Goal: Find specific page/section: Find specific page/section

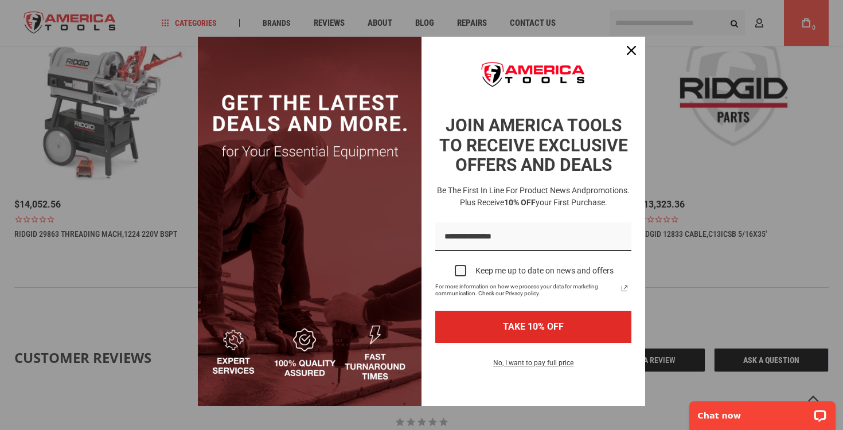
scroll to position [986, 0]
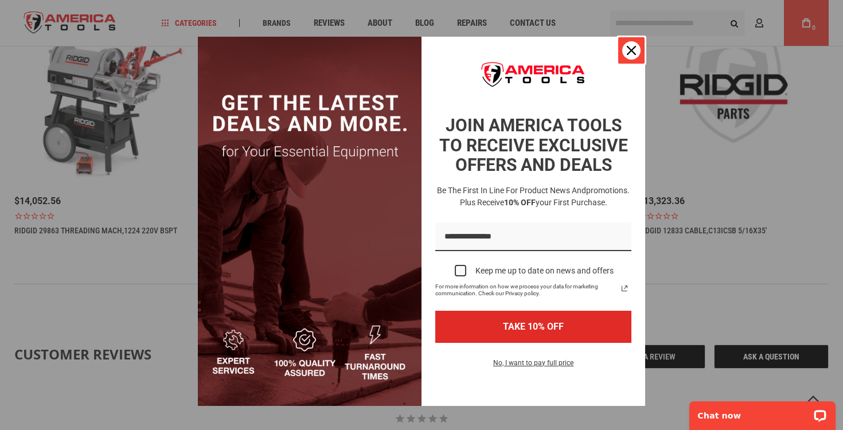
click at [625, 54] on div "Close" at bounding box center [631, 50] width 18 height 18
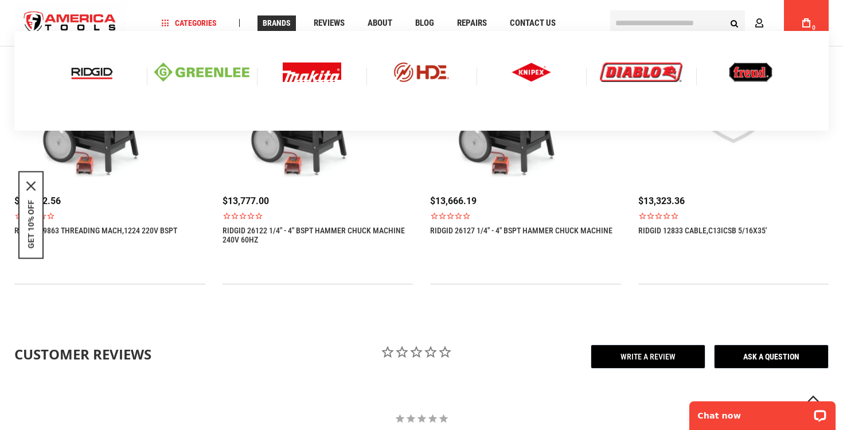
click at [82, 75] on img at bounding box center [92, 71] width 48 height 19
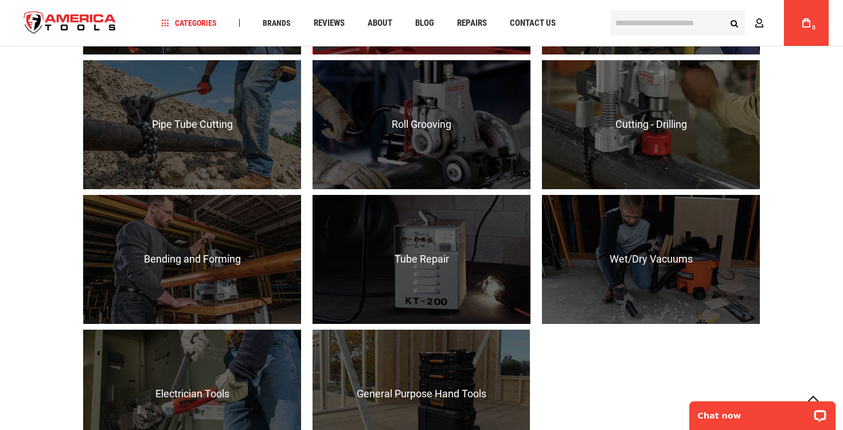
scroll to position [1128, 0]
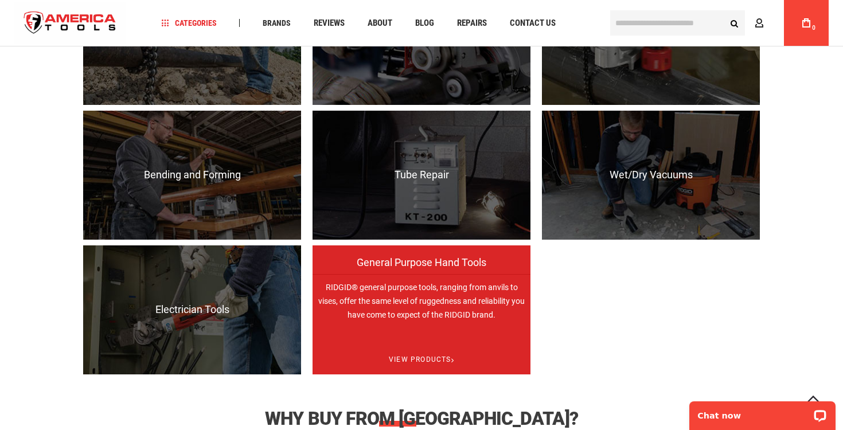
click at [397, 306] on p "RIDGID® general purpose tools, ranging from anvils to vises, offer the same lev…" at bounding box center [421, 338] width 218 height 129
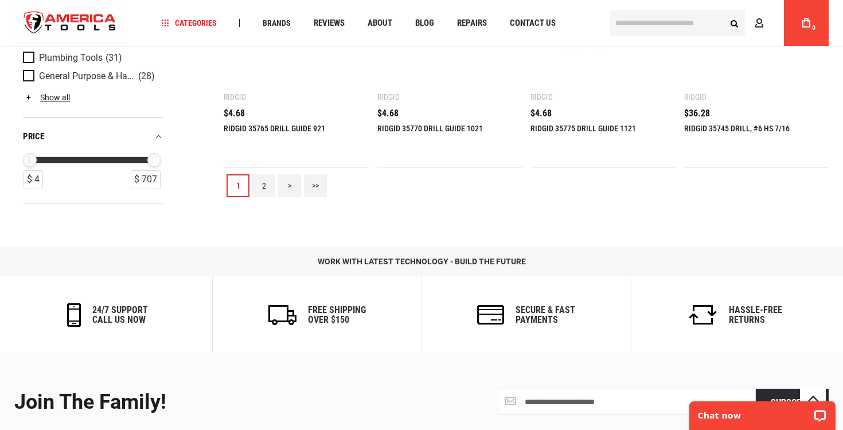
scroll to position [1216, 0]
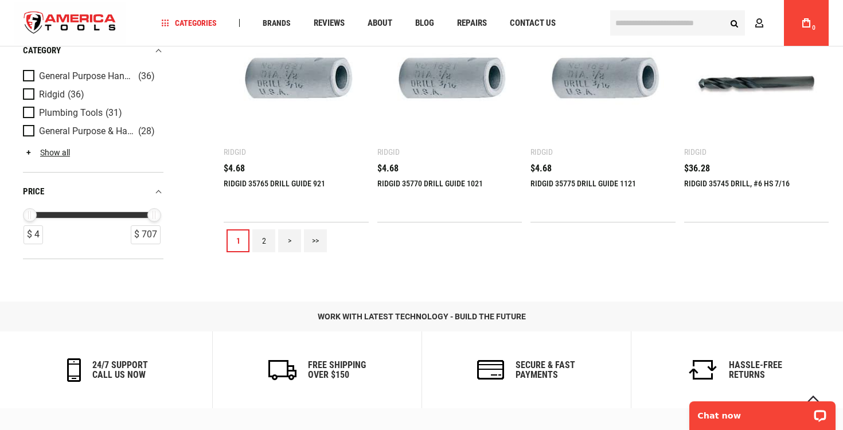
click at [267, 243] on link "2" at bounding box center [263, 240] width 23 height 23
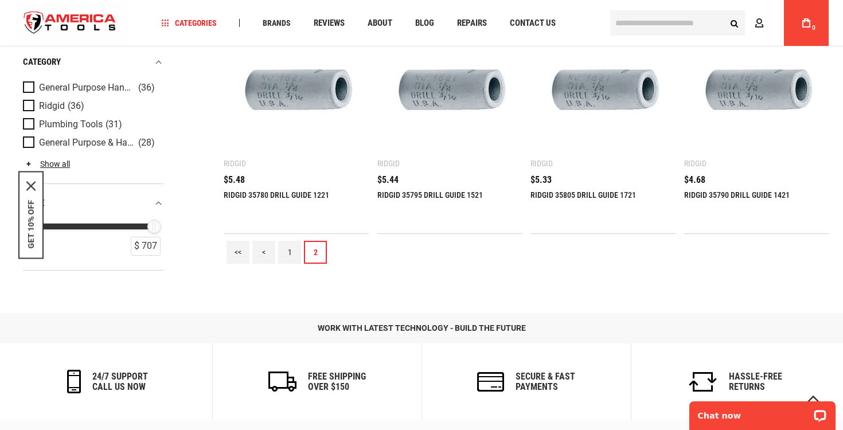
scroll to position [543, 0]
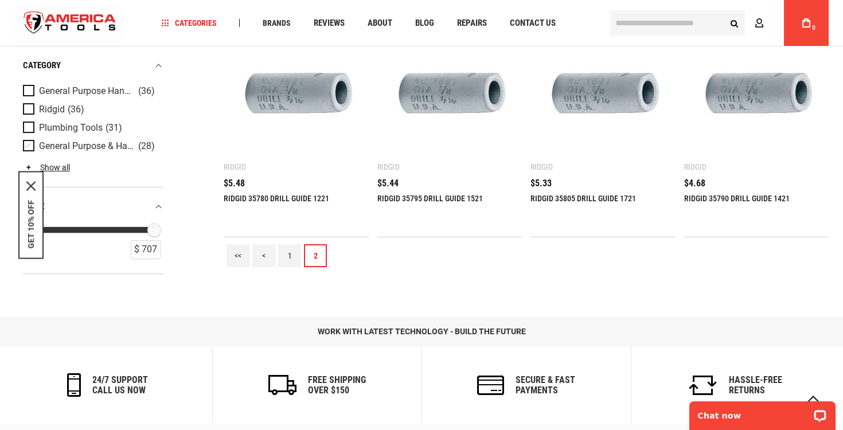
click at [83, 149] on span "General Purpose & Hand Tools" at bounding box center [87, 146] width 96 height 10
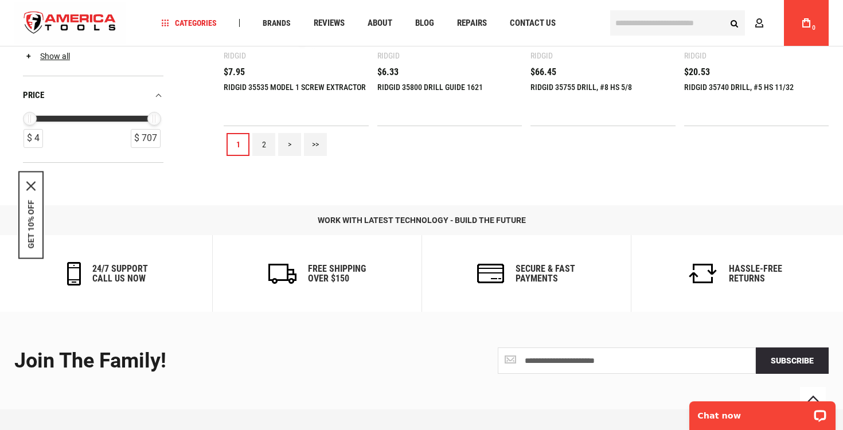
scroll to position [1320, 0]
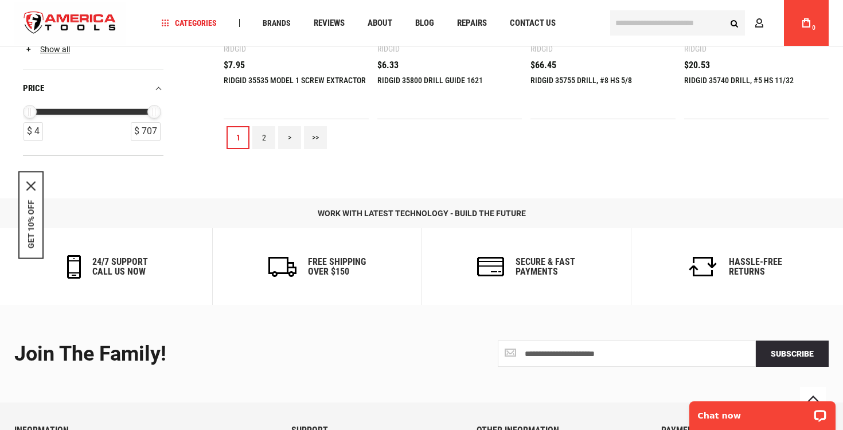
click at [260, 136] on link "2" at bounding box center [263, 137] width 23 height 23
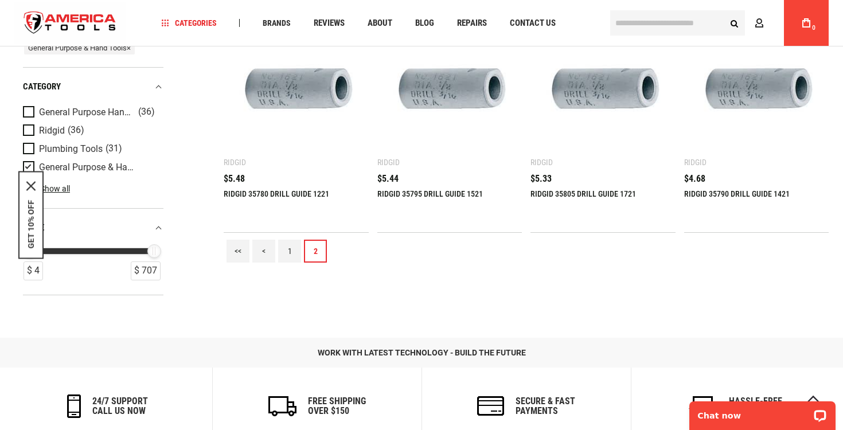
scroll to position [58, 0]
